Goal: Transaction & Acquisition: Purchase product/service

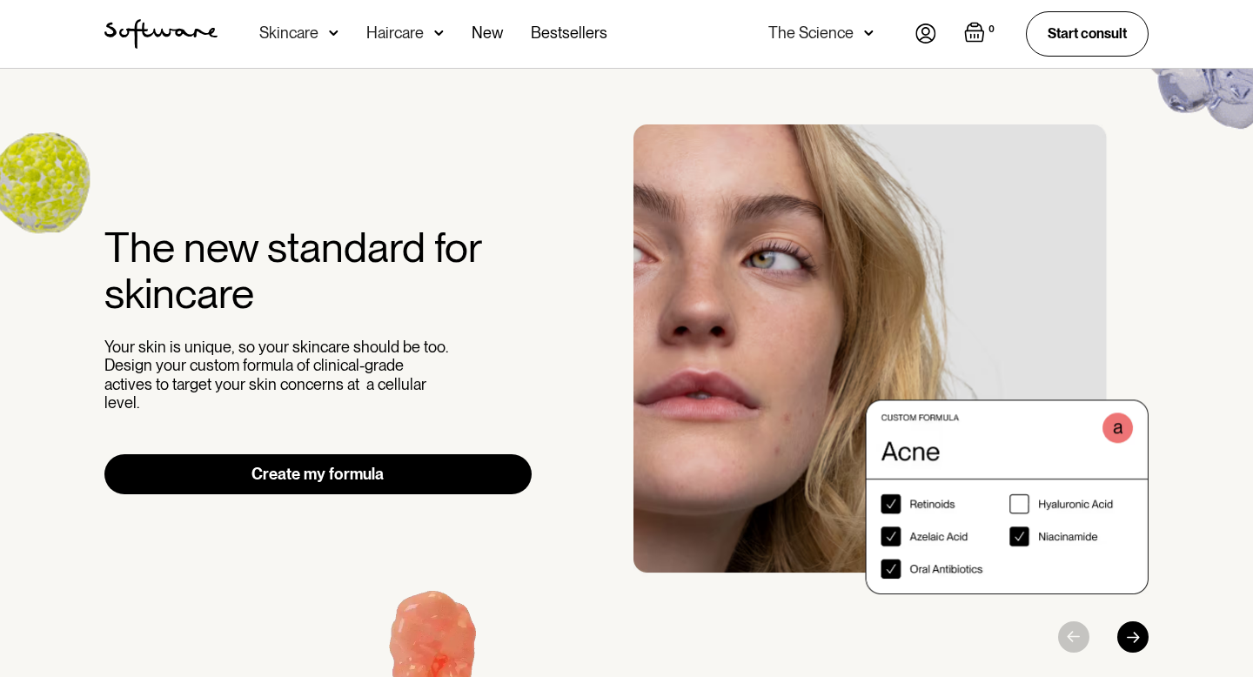
click at [240, 465] on link "Create my formula" at bounding box center [317, 474] width 427 height 40
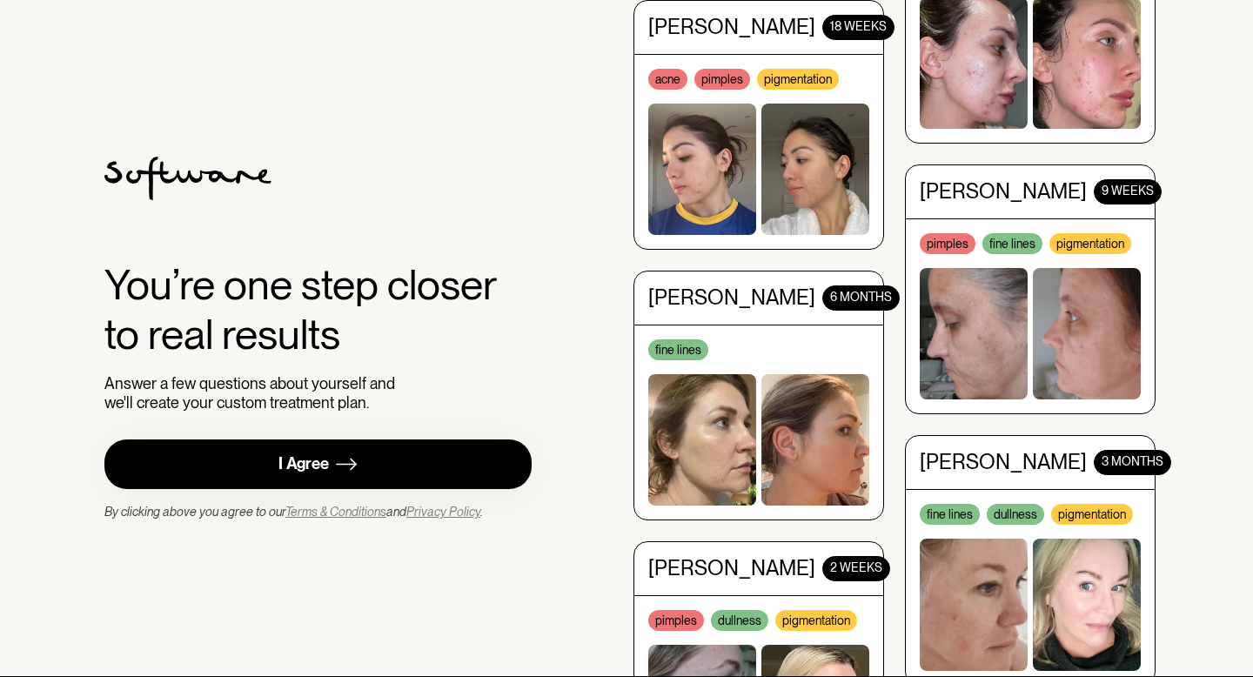
click at [240, 469] on link "I Agree" at bounding box center [317, 464] width 427 height 50
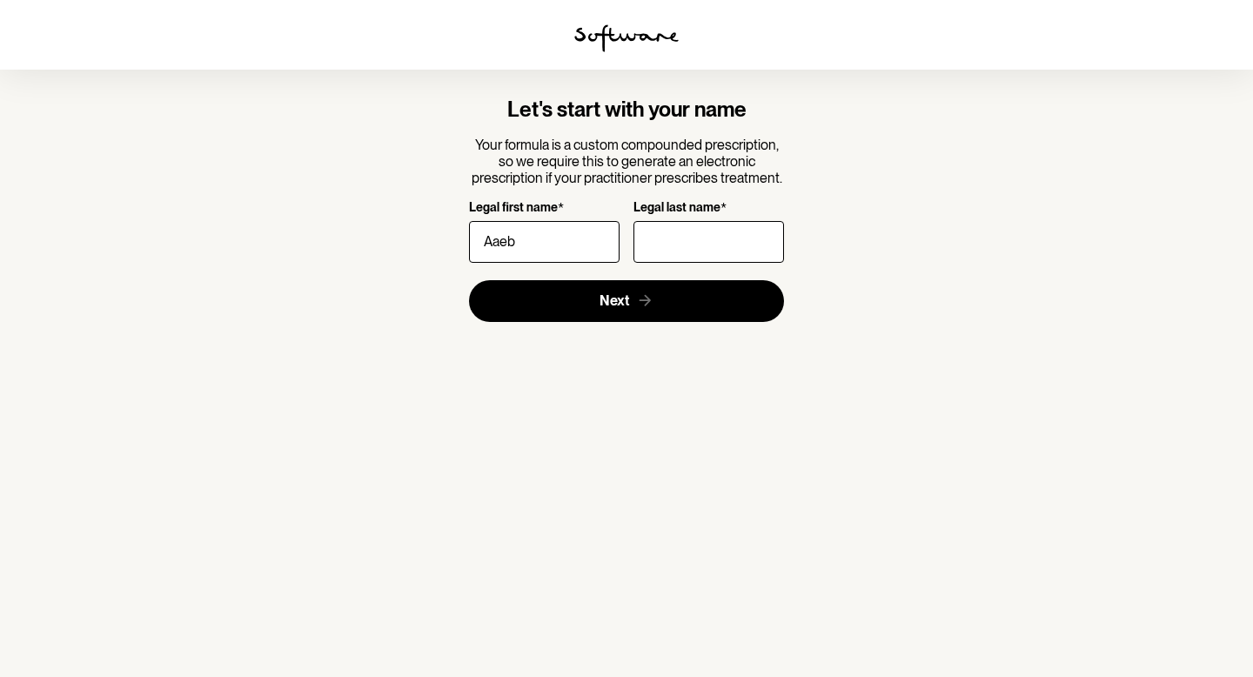
type input "Aaeb"
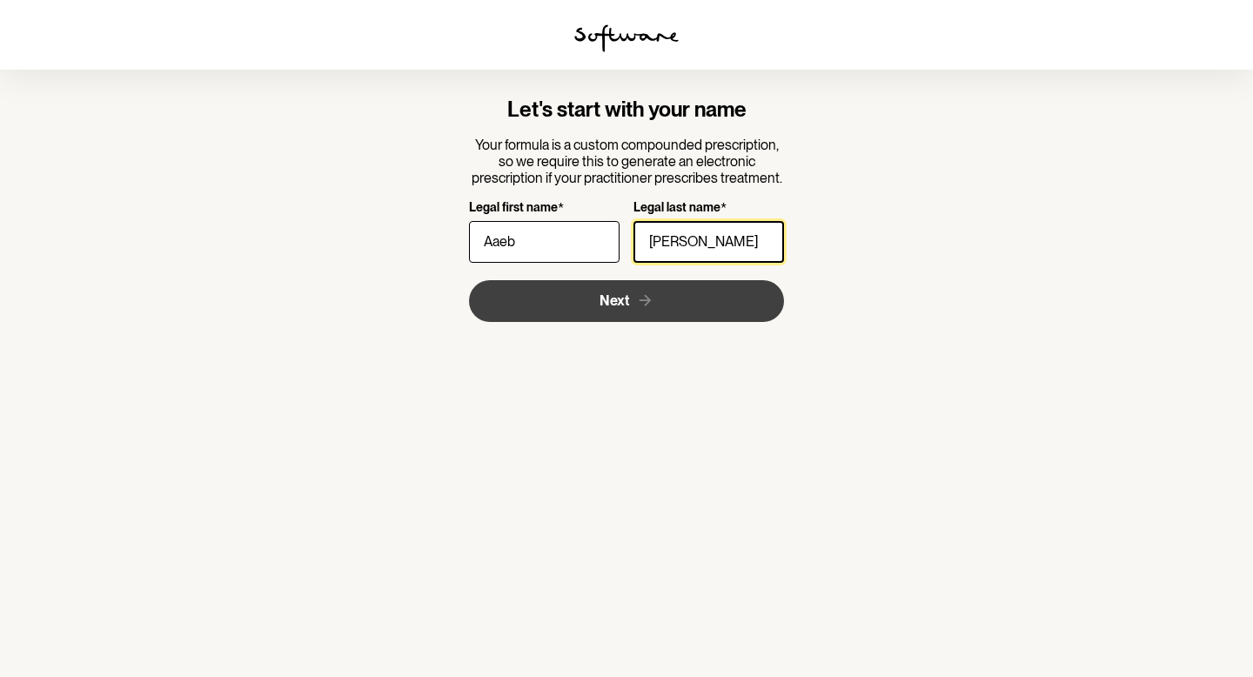
type input "Abraham"
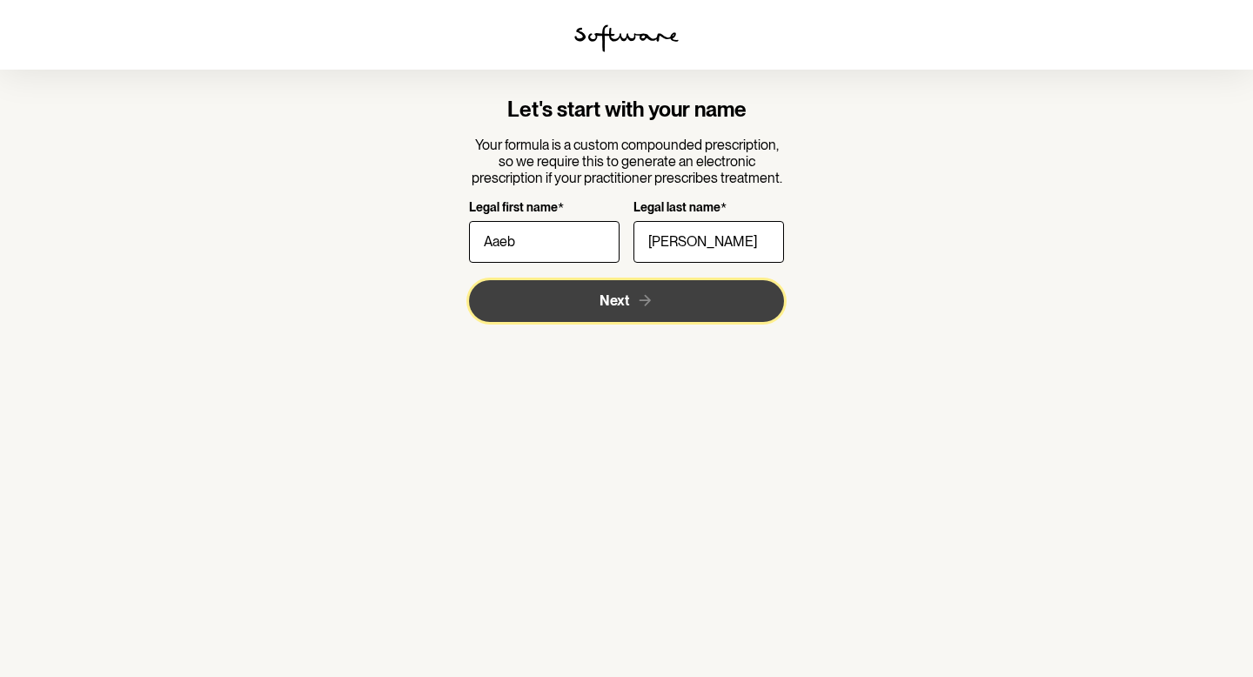
click at [563, 295] on button "Next" at bounding box center [627, 301] width 316 height 42
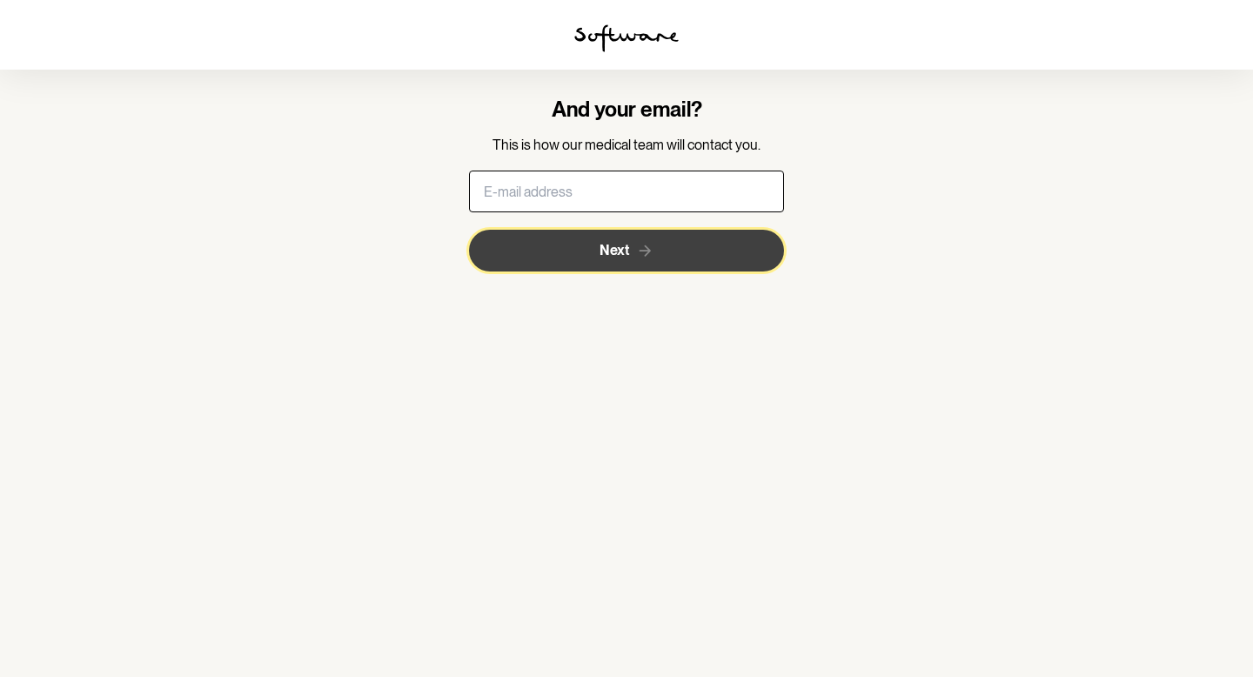
click at [601, 257] on span "Next" at bounding box center [615, 250] width 30 height 17
